Goal: Task Accomplishment & Management: Complete application form

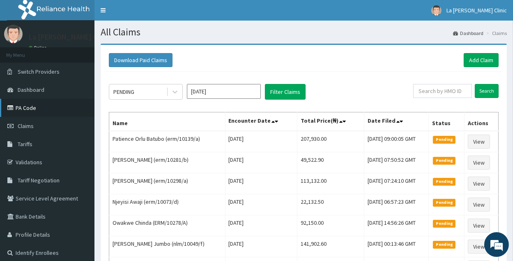
click at [30, 104] on link "PA Code" at bounding box center [47, 108] width 95 height 18
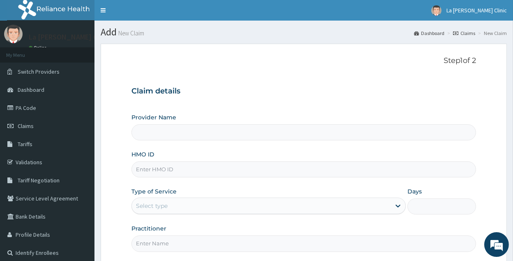
type input "La [PERSON_NAME] Clinic"
click at [332, 170] on input "HMO ID" at bounding box center [304, 169] width 345 height 16
type input "erm/10265/b"
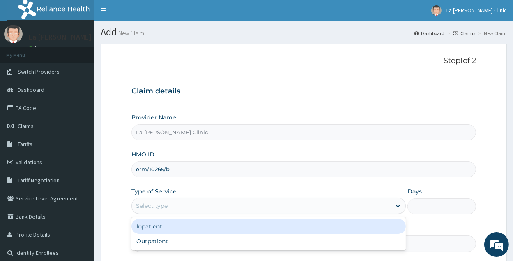
click at [169, 208] on div "Select type" at bounding box center [261, 205] width 259 height 13
click at [173, 231] on div "Inpatient" at bounding box center [269, 226] width 275 height 15
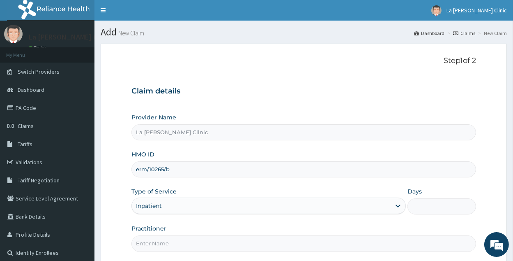
click at [175, 241] on input "Practitioner" at bounding box center [304, 243] width 345 height 16
click at [431, 206] on input "Days" at bounding box center [442, 206] width 69 height 16
type input "4"
click at [361, 241] on input "Practitioner" at bounding box center [304, 243] width 345 height 16
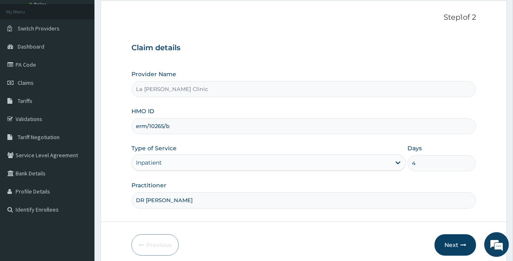
scroll to position [56, 0]
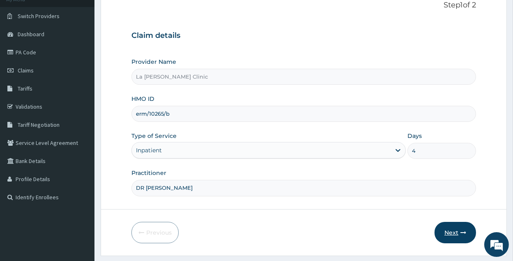
type input "DR AMAEFULE STANLEY"
click at [451, 232] on button "Next" at bounding box center [456, 232] width 42 height 21
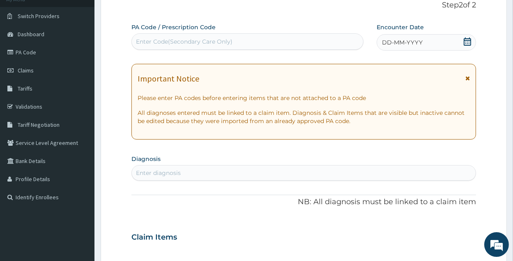
click at [226, 43] on div "Enter Code(Secondary Care Only)" at bounding box center [184, 41] width 97 height 8
paste input "PA/6037CE"
type input "PA/6037CE"
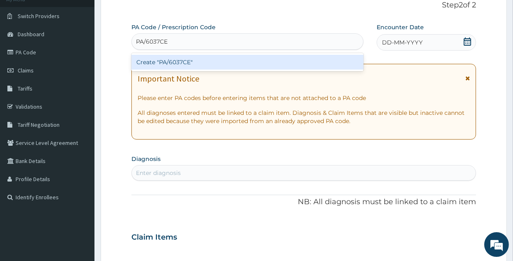
click at [220, 65] on div "Create "PA/6037CE"" at bounding box center [248, 62] width 232 height 15
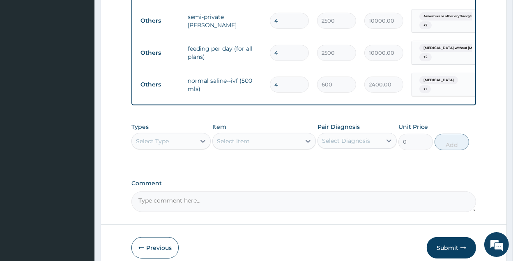
scroll to position [667, 0]
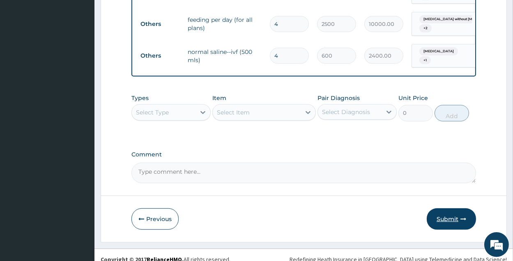
click at [470, 210] on button "Submit" at bounding box center [451, 218] width 49 height 21
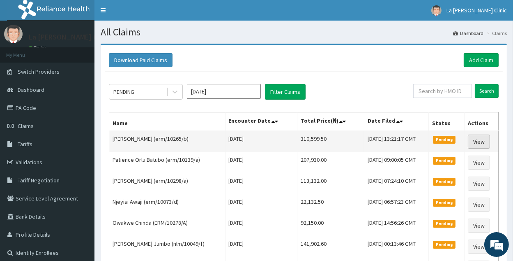
click at [483, 141] on link "View" at bounding box center [479, 141] width 22 height 14
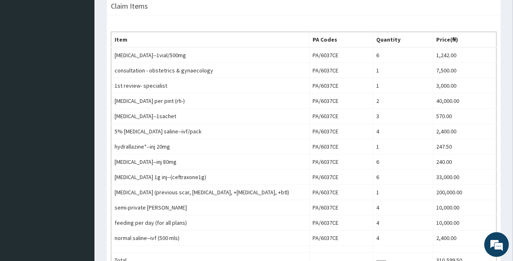
scroll to position [263, 0]
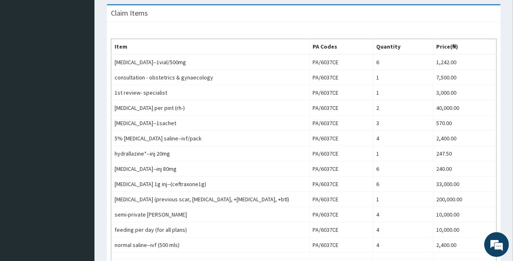
drag, startPoint x: 519, startPoint y: 67, endPoint x: 519, endPoint y: 166, distance: 99.1
click at [513, 166] on html "R EL Toggle navigation La [PERSON_NAME] Clinic La [PERSON_NAME] Clinic - [EMAIL…" at bounding box center [256, 76] width 513 height 679
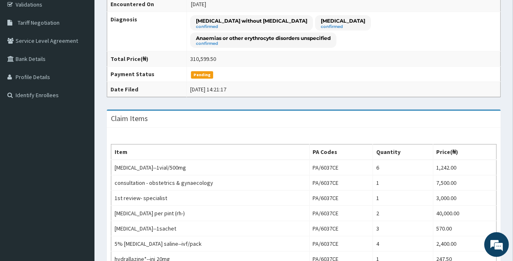
scroll to position [0, 0]
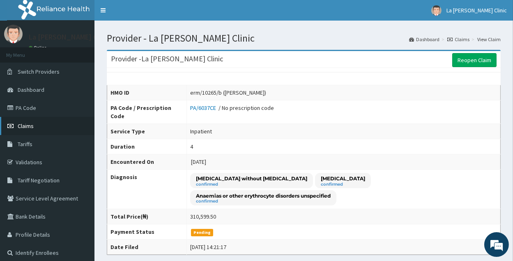
click at [70, 127] on link "Claims" at bounding box center [47, 126] width 95 height 18
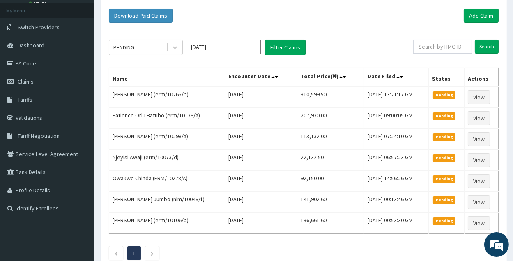
scroll to position [47, 0]
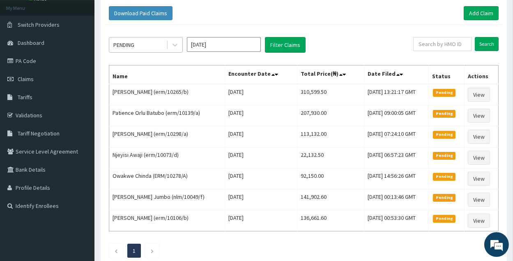
click at [144, 41] on div "PENDING" at bounding box center [137, 44] width 57 height 13
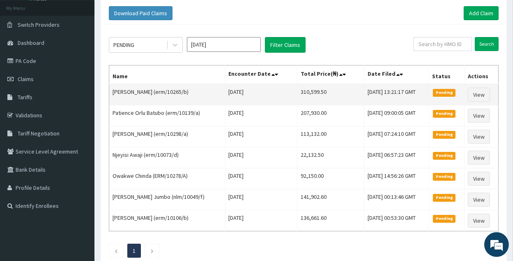
click at [365, 97] on td "[DATE] 13:21:17 GMT" at bounding box center [397, 94] width 65 height 21
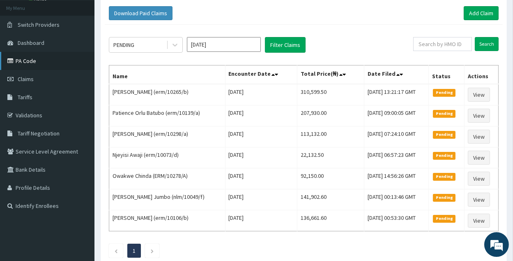
click at [73, 60] on link "PA Code" at bounding box center [47, 61] width 95 height 18
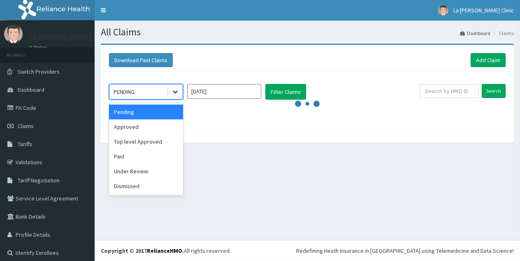
click at [172, 91] on icon at bounding box center [175, 92] width 8 height 8
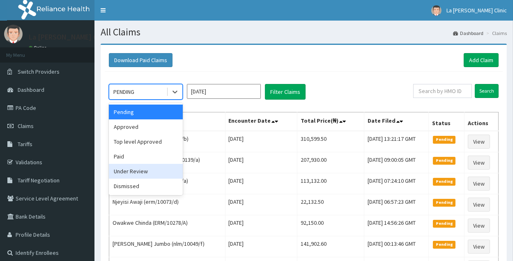
click at [158, 164] on div "Under Review" at bounding box center [146, 171] width 74 height 15
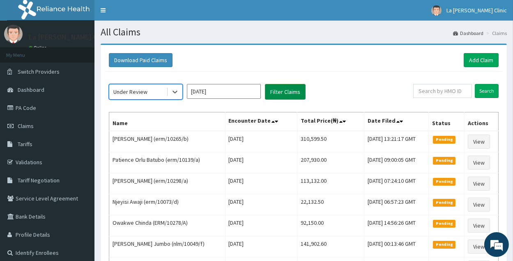
click at [276, 94] on button "Filter Claims" at bounding box center [285, 92] width 41 height 16
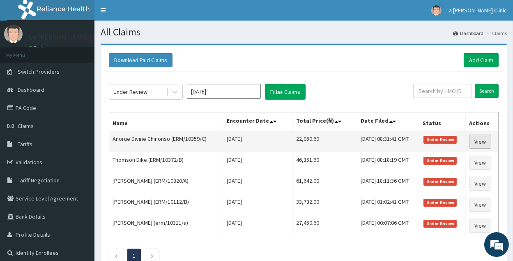
click at [481, 144] on link "View" at bounding box center [481, 141] width 22 height 14
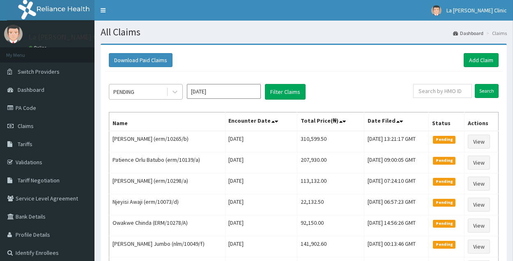
click at [143, 94] on div "PENDING" at bounding box center [137, 91] width 57 height 13
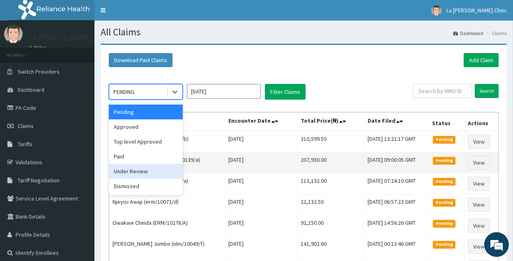
drag, startPoint x: 141, startPoint y: 175, endPoint x: 155, endPoint y: 165, distance: 16.5
click at [142, 175] on div "Under Review" at bounding box center [146, 171] width 74 height 15
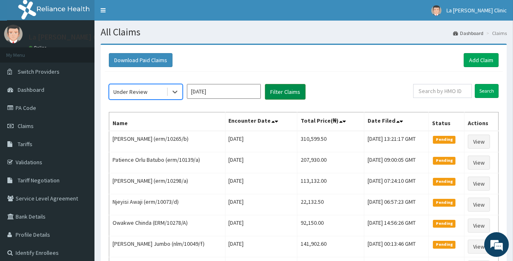
drag, startPoint x: 282, startPoint y: 92, endPoint x: 303, endPoint y: 89, distance: 21.6
click at [282, 92] on button "Filter Claims" at bounding box center [285, 92] width 41 height 16
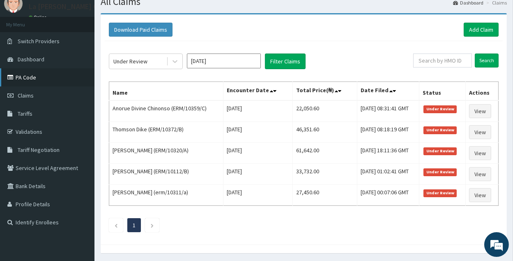
click at [63, 78] on link "PA Code" at bounding box center [47, 77] width 95 height 18
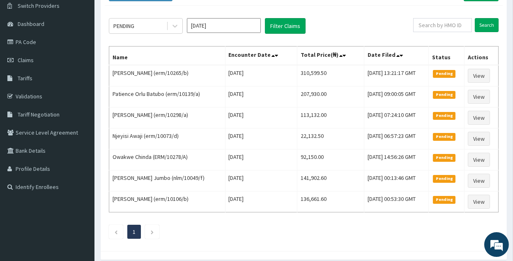
scroll to position [68, 0]
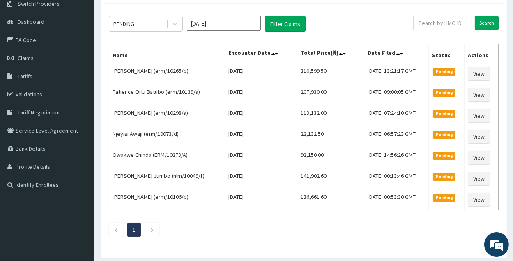
click at [222, 21] on input "[DATE]" at bounding box center [224, 23] width 74 height 15
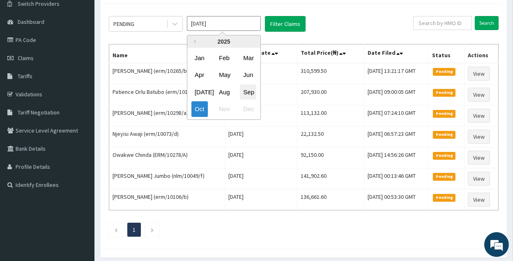
click at [251, 91] on div "Sep" at bounding box center [248, 91] width 16 height 15
type input "[DATE]"
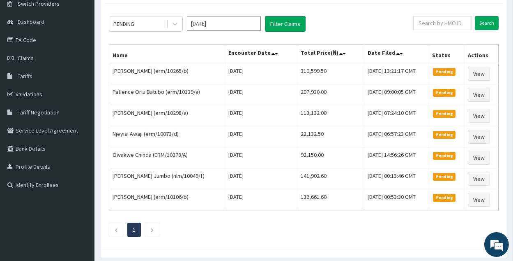
click at [150, 36] on div "PENDING [DATE] Filter Claims Search Name Encounter Date Total Price(₦) Date Fil…" at bounding box center [304, 124] width 398 height 241
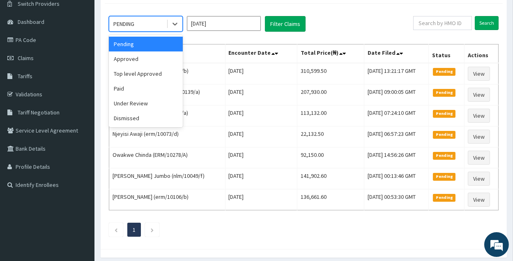
click at [156, 25] on div "PENDING" at bounding box center [137, 23] width 57 height 13
click at [171, 108] on div "Under Review" at bounding box center [146, 103] width 74 height 15
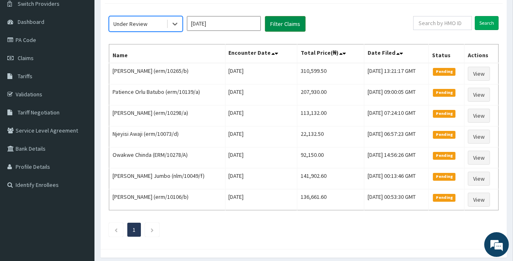
click at [299, 24] on button "Filter Claims" at bounding box center [285, 24] width 41 height 16
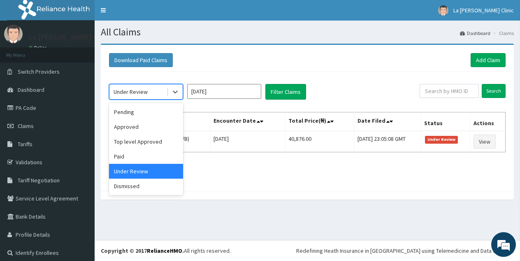
click at [120, 91] on div "Under Review" at bounding box center [130, 92] width 34 height 8
click at [141, 127] on div "Approved" at bounding box center [146, 126] width 74 height 15
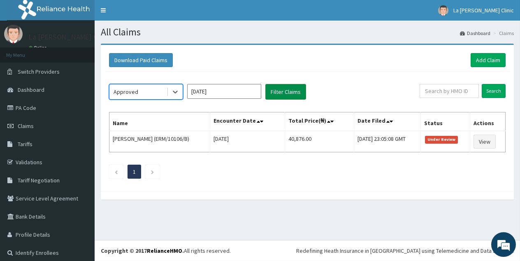
click at [297, 87] on button "Filter Claims" at bounding box center [285, 92] width 41 height 16
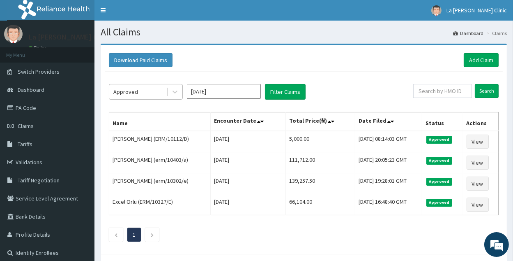
click at [155, 91] on div "Approved" at bounding box center [137, 91] width 57 height 13
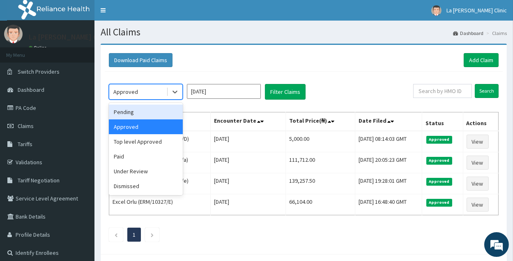
drag, startPoint x: 153, startPoint y: 113, endPoint x: 168, endPoint y: 111, distance: 14.9
click at [154, 113] on div "Pending" at bounding box center [146, 111] width 74 height 15
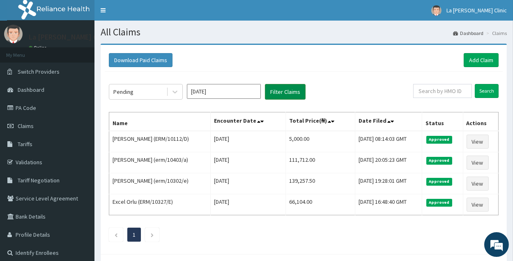
click at [282, 97] on button "Filter Claims" at bounding box center [285, 92] width 41 height 16
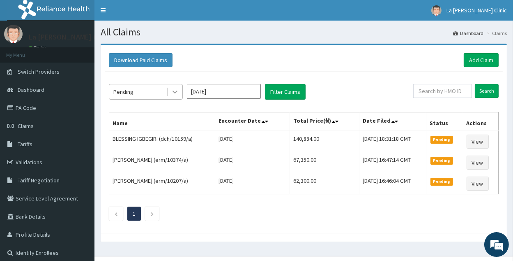
click at [178, 90] on icon at bounding box center [175, 92] width 8 height 8
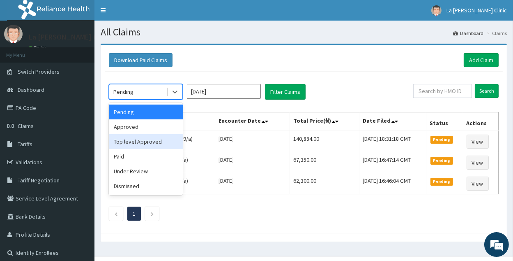
click at [170, 146] on div "Top level Approved" at bounding box center [146, 141] width 74 height 15
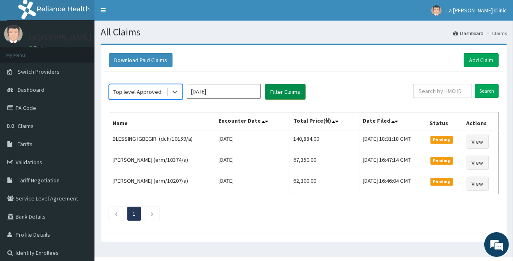
click at [270, 99] on button "Filter Claims" at bounding box center [285, 92] width 41 height 16
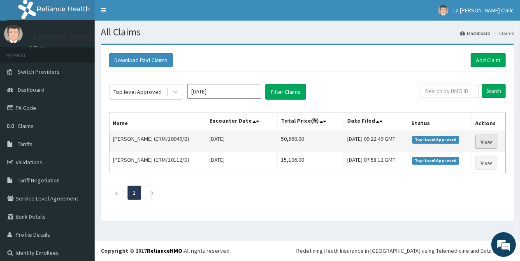
click at [484, 136] on link "View" at bounding box center [486, 141] width 22 height 14
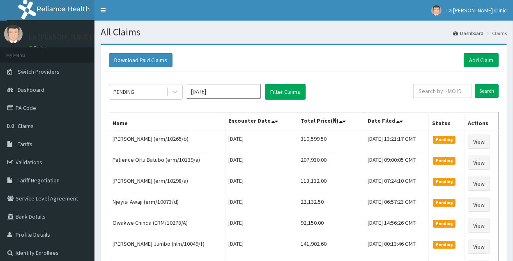
click at [185, 89] on div "PENDING [DATE] Filter Claims" at bounding box center [261, 92] width 305 height 16
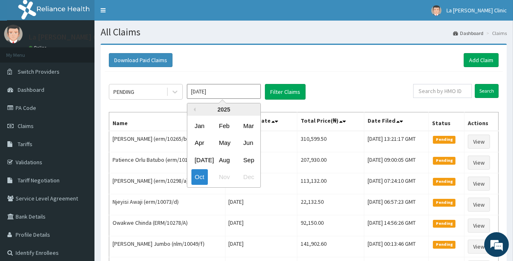
click at [203, 98] on input "[DATE]" at bounding box center [224, 91] width 74 height 15
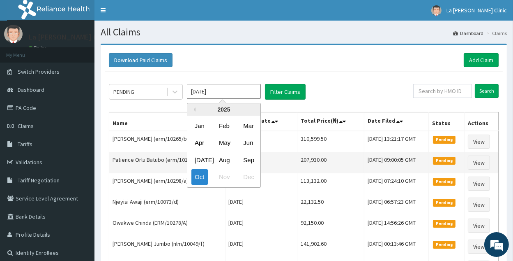
drag, startPoint x: 250, startPoint y: 162, endPoint x: 245, endPoint y: 161, distance: 5.5
click at [250, 162] on div "Sep" at bounding box center [248, 159] width 16 height 15
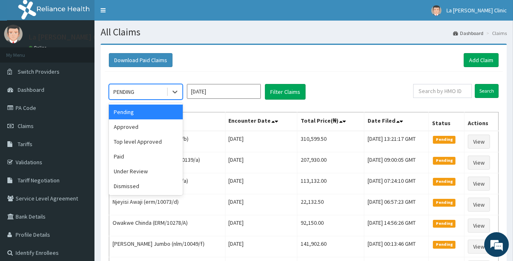
click at [156, 98] on div "PENDING" at bounding box center [146, 92] width 74 height 16
click at [126, 147] on div "Top level Approved" at bounding box center [146, 141] width 74 height 15
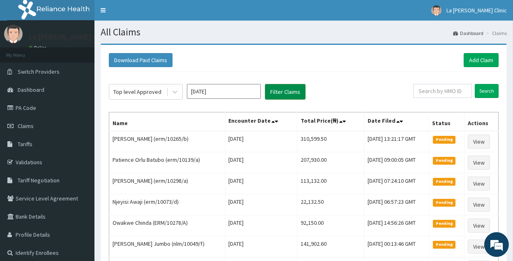
click at [302, 93] on button "Filter Claims" at bounding box center [285, 92] width 41 height 16
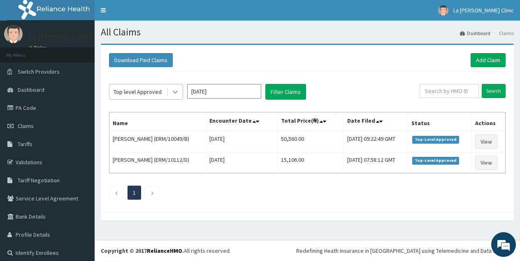
click at [174, 95] on icon at bounding box center [175, 92] width 8 height 8
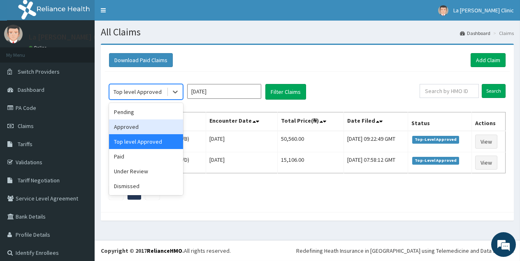
click at [162, 132] on div "Approved" at bounding box center [146, 126] width 74 height 15
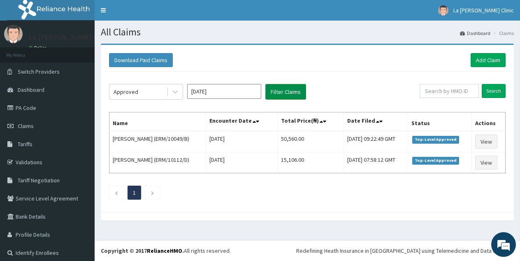
click at [275, 95] on button "Filter Claims" at bounding box center [285, 92] width 41 height 16
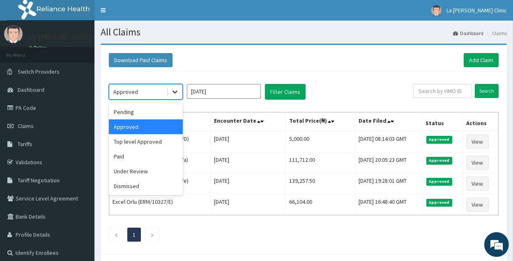
click at [168, 88] on div at bounding box center [175, 91] width 15 height 15
click at [169, 141] on div "Top level Approved" at bounding box center [146, 141] width 74 height 15
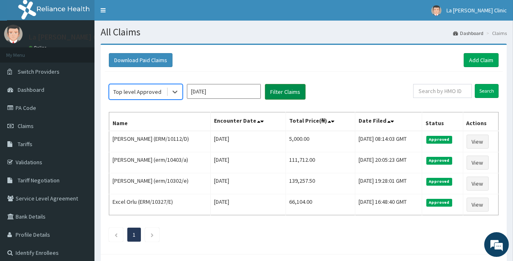
click at [282, 93] on button "Filter Claims" at bounding box center [285, 92] width 41 height 16
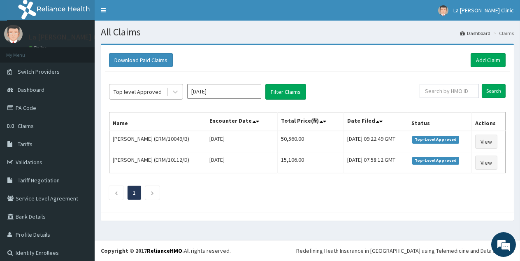
click at [153, 95] on div "Top level Approved" at bounding box center [137, 92] width 48 height 8
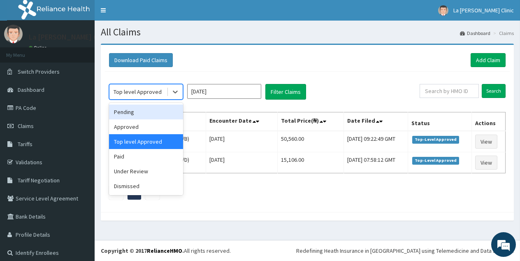
click at [153, 115] on div "Pending" at bounding box center [146, 111] width 74 height 15
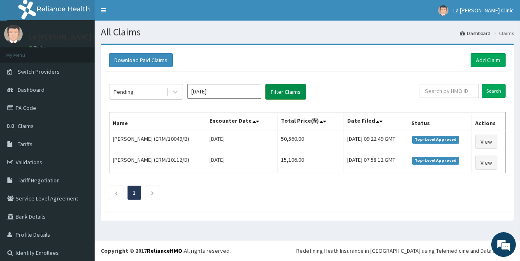
click at [289, 91] on button "Filter Claims" at bounding box center [285, 92] width 41 height 16
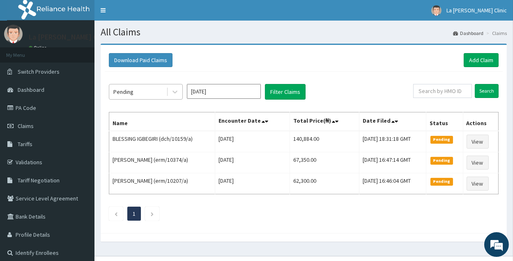
click at [162, 85] on div "Pending" at bounding box center [137, 91] width 57 height 13
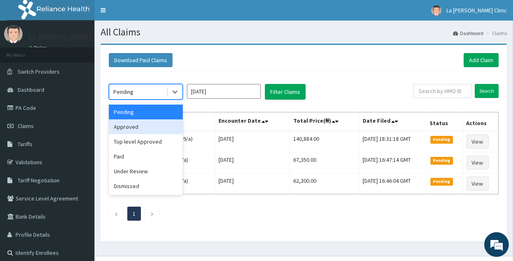
click at [146, 131] on div "Approved" at bounding box center [146, 126] width 74 height 15
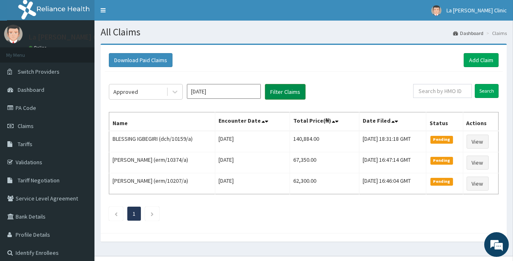
click at [280, 89] on button "Filter Claims" at bounding box center [285, 92] width 41 height 16
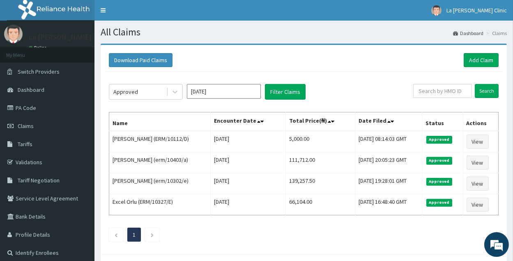
drag, startPoint x: 191, startPoint y: 88, endPoint x: 200, endPoint y: 97, distance: 13.1
click at [192, 88] on input "Sep 2025" at bounding box center [224, 91] width 74 height 15
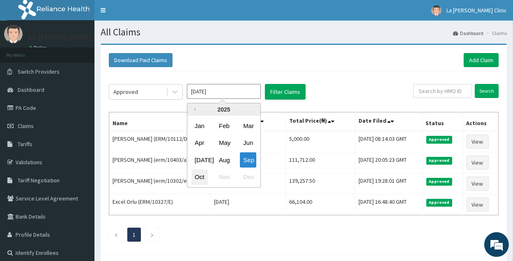
click at [196, 175] on div "Oct" at bounding box center [200, 176] width 16 height 15
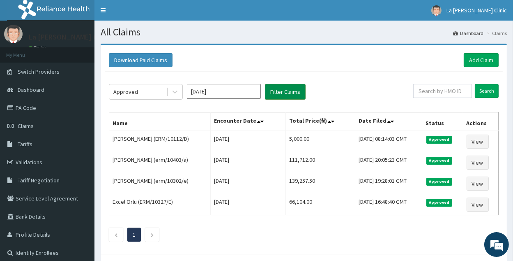
click at [280, 96] on button "Filter Claims" at bounding box center [285, 92] width 41 height 16
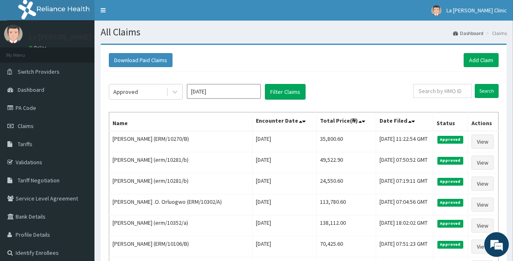
click at [151, 99] on div "Approved" at bounding box center [146, 92] width 74 height 16
click at [157, 95] on div "Approved" at bounding box center [137, 91] width 57 height 13
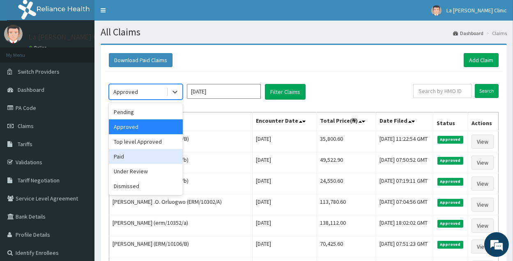
click at [158, 153] on div "Paid" at bounding box center [146, 156] width 74 height 15
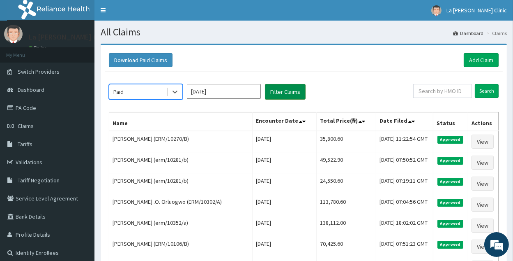
click at [268, 95] on button "Filter Claims" at bounding box center [285, 92] width 41 height 16
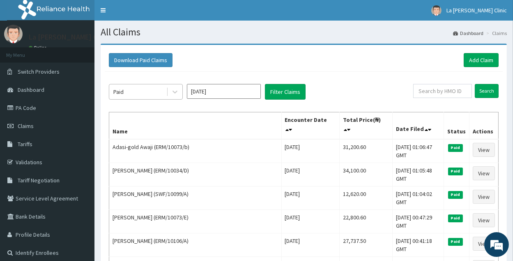
click at [166, 88] on div "Paid" at bounding box center [137, 91] width 57 height 13
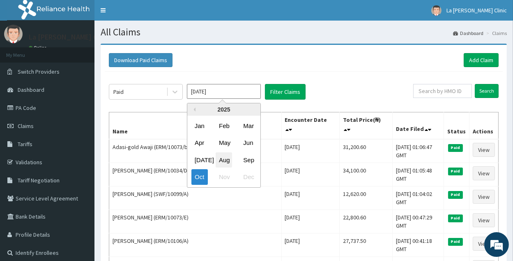
drag, startPoint x: 222, startPoint y: 88, endPoint x: 226, endPoint y: 160, distance: 71.2
click at [222, 88] on input "Oct 2025" at bounding box center [224, 91] width 74 height 15
click at [250, 157] on div "Sep" at bounding box center [248, 159] width 16 height 15
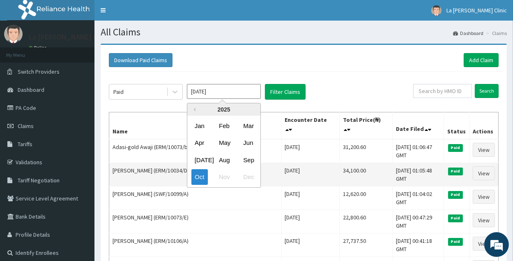
type input "Sep 2025"
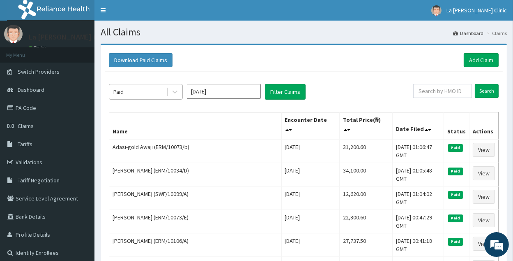
click at [163, 93] on div "Paid" at bounding box center [137, 91] width 57 height 13
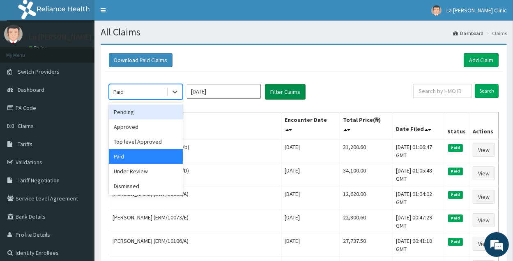
click at [296, 90] on button "Filter Claims" at bounding box center [285, 92] width 41 height 16
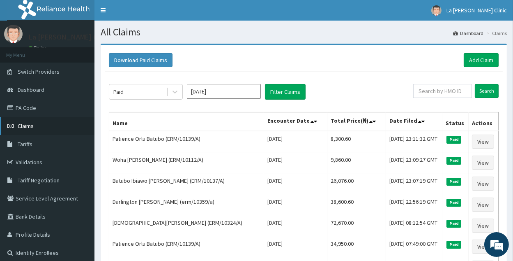
click at [44, 125] on link "Claims" at bounding box center [47, 126] width 95 height 18
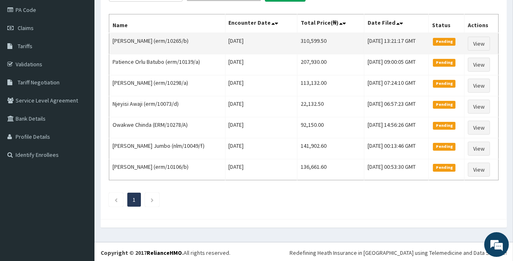
drag, startPoint x: 280, startPoint y: 39, endPoint x: 317, endPoint y: 44, distance: 37.3
click at [317, 44] on tr "CHINASA NSIEGBE (erm/10265/b) Mon Oct 13 2025 310,599.50 Wed, 15 Oct 2025 13:21…" at bounding box center [304, 43] width 390 height 21
copy tr "310,599.50"
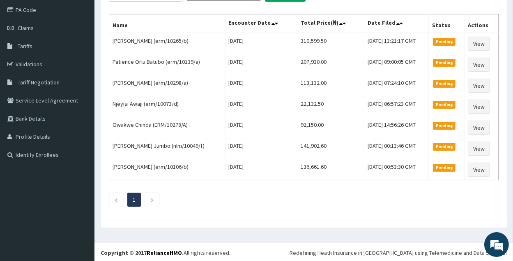
click at [470, 206] on div "PENDING Oct 2025 Filter Claims Search Name Encounter Date Total Price(₦) Date F…" at bounding box center [304, 94] width 398 height 241
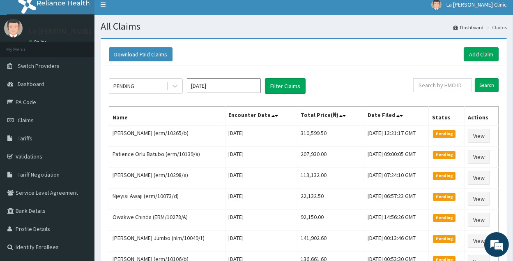
scroll to position [5, 0]
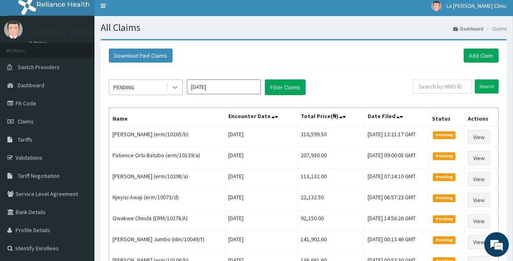
click at [182, 86] on div at bounding box center [175, 87] width 15 height 15
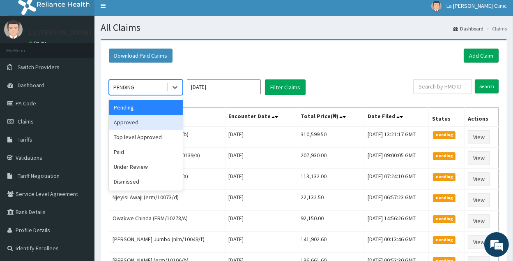
drag, startPoint x: 165, startPoint y: 128, endPoint x: 204, endPoint y: 118, distance: 40.4
click at [165, 128] on div "Approved" at bounding box center [146, 122] width 74 height 15
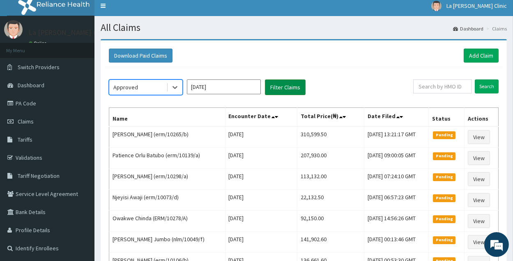
click at [277, 91] on button "Filter Claims" at bounding box center [285, 87] width 41 height 16
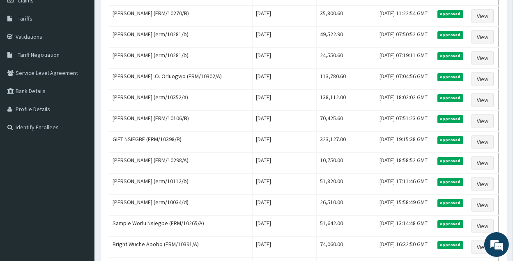
scroll to position [146, 0]
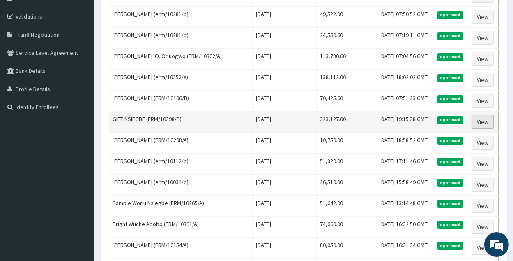
click at [488, 118] on link "View" at bounding box center [483, 122] width 22 height 14
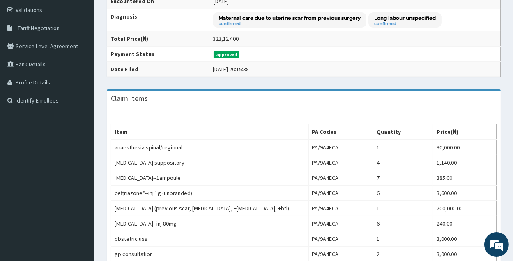
scroll to position [154, 0]
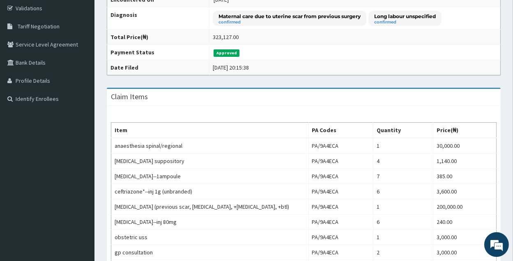
drag, startPoint x: 519, startPoint y: 97, endPoint x: 511, endPoint y: 157, distance: 60.1
click at [511, 157] on html "R EL Toggle navigation La [PERSON_NAME] Clinic La [PERSON_NAME] Clinic - [EMAIL…" at bounding box center [256, 165] width 513 height 638
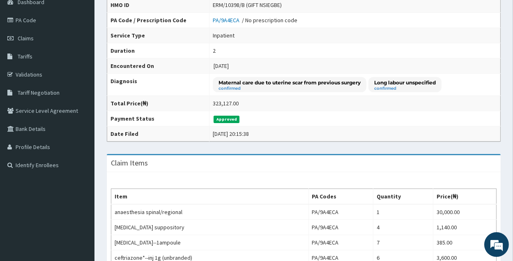
scroll to position [0, 0]
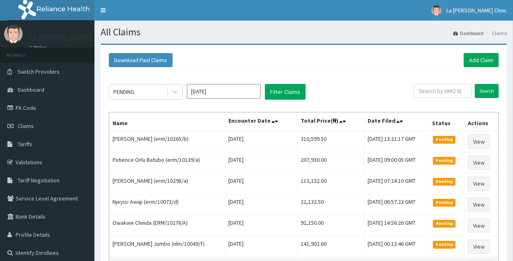
scroll to position [98, 0]
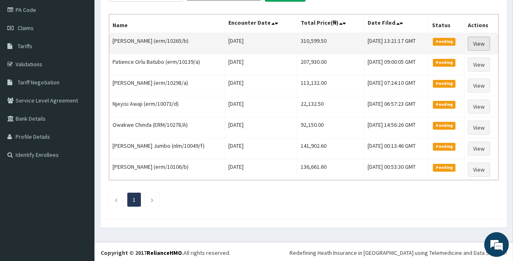
click at [479, 40] on link "View" at bounding box center [479, 44] width 22 height 14
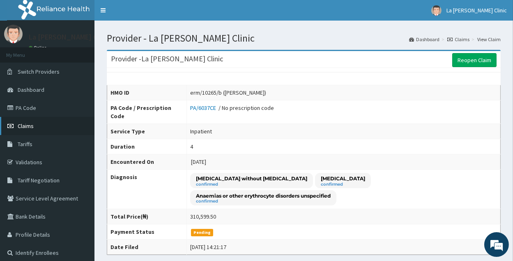
click at [57, 126] on link "Claims" at bounding box center [47, 126] width 95 height 18
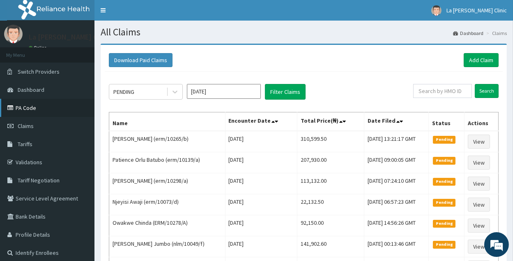
click at [47, 109] on link "PA Code" at bounding box center [47, 108] width 95 height 18
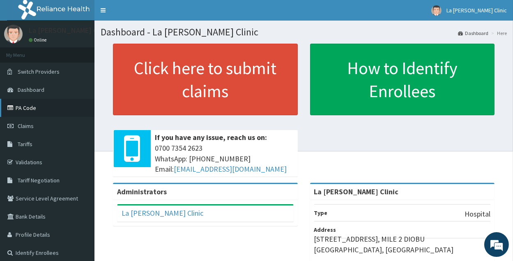
drag, startPoint x: 0, startPoint y: 0, endPoint x: 46, endPoint y: 107, distance: 116.2
click at [46, 107] on link "PA Code" at bounding box center [47, 108] width 95 height 18
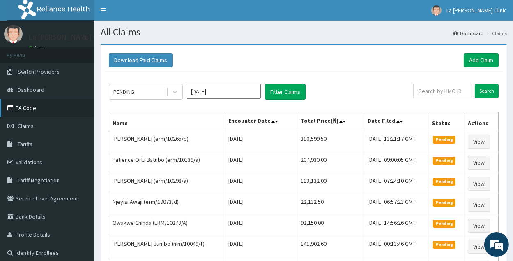
click at [51, 112] on link "PA Code" at bounding box center [47, 108] width 95 height 18
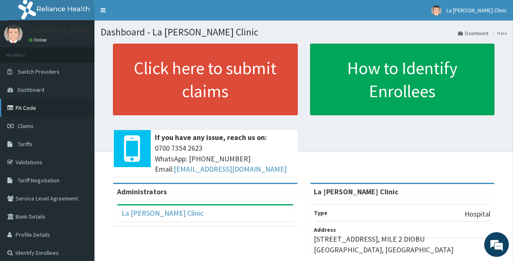
click at [26, 113] on link "PA Code" at bounding box center [47, 108] width 95 height 18
